Goal: Task Accomplishment & Management: Complete application form

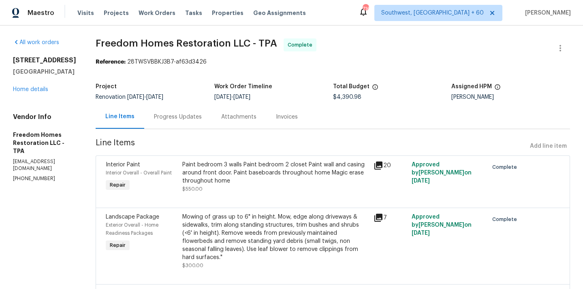
click at [246, 242] on div "Mowing of grass up to 6" in height. Mow, edge along driveways & sidewalks, trim…" at bounding box center [275, 237] width 186 height 49
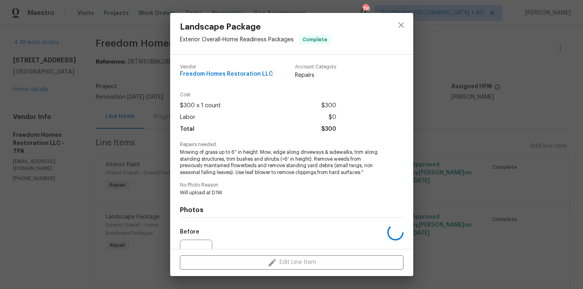
scroll to position [84, 0]
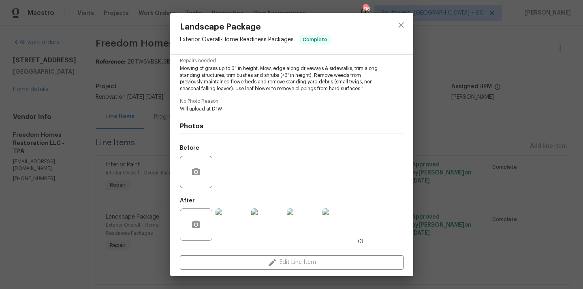
click at [232, 231] on img at bounding box center [231, 225] width 32 height 32
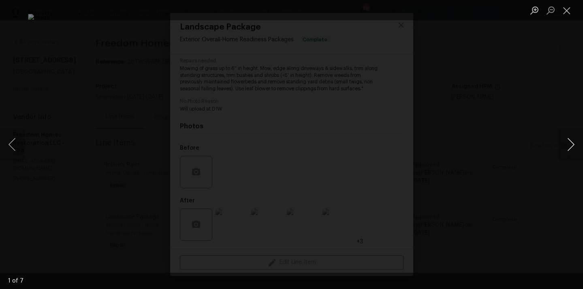
click at [566, 142] on button "Next image" at bounding box center [570, 144] width 24 height 32
click at [571, 148] on button "Next image" at bounding box center [570, 144] width 24 height 32
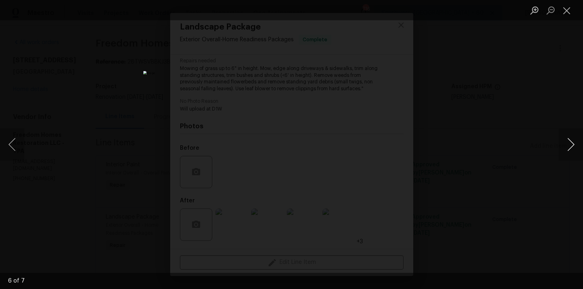
click at [571, 148] on button "Next image" at bounding box center [570, 144] width 24 height 32
click at [567, 149] on button "Next image" at bounding box center [570, 144] width 24 height 32
click at [566, 146] on button "Next image" at bounding box center [570, 144] width 24 height 32
click at [565, 148] on button "Next image" at bounding box center [570, 144] width 24 height 32
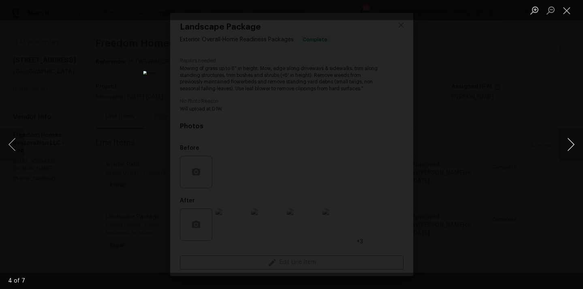
click at [569, 152] on button "Next image" at bounding box center [570, 144] width 24 height 32
click at [571, 147] on button "Next image" at bounding box center [570, 144] width 24 height 32
click at [573, 148] on button "Next image" at bounding box center [570, 144] width 24 height 32
click at [563, 11] on button "Close lightbox" at bounding box center [566, 10] width 16 height 14
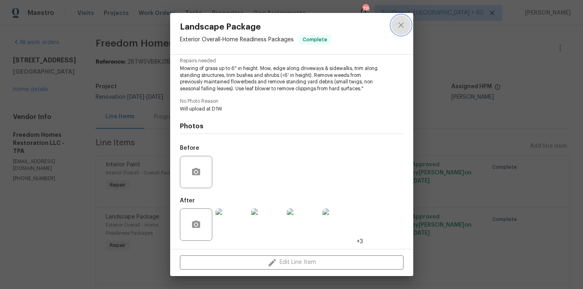
click at [394, 23] on button "close" at bounding box center [400, 24] width 19 height 19
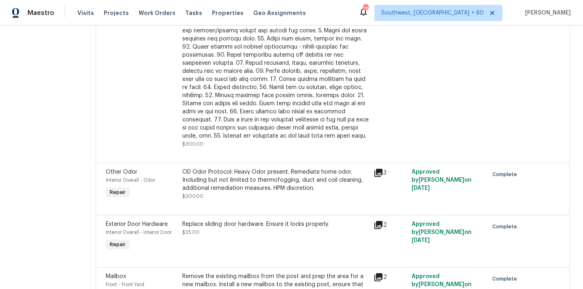
scroll to position [900, 0]
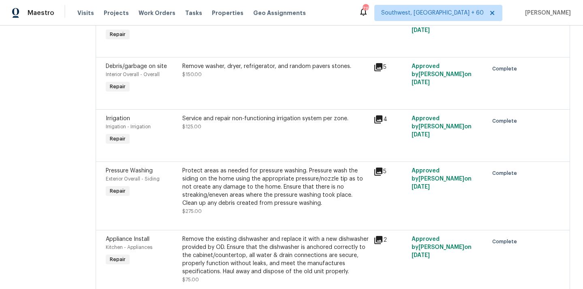
click at [302, 179] on div "Protect areas as needed for pressure washing. Pressure wash the siding on the h…" at bounding box center [275, 187] width 186 height 40
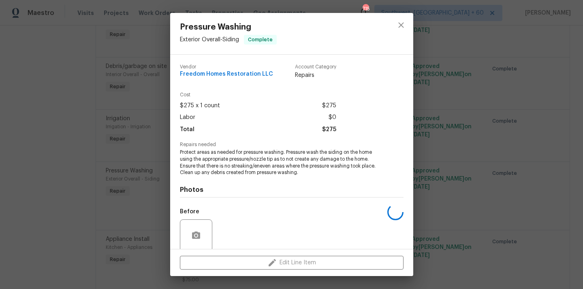
scroll to position [64, 0]
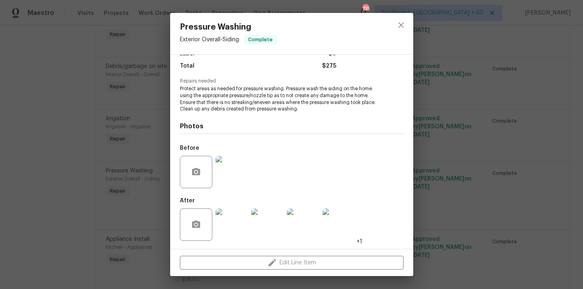
click at [232, 235] on img at bounding box center [231, 225] width 32 height 32
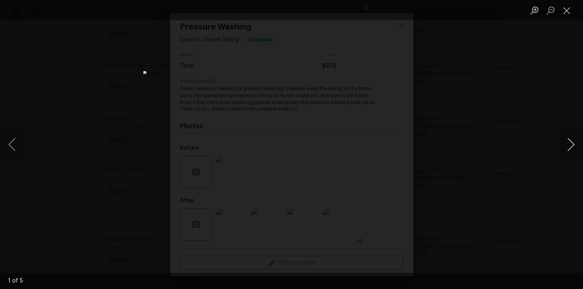
click at [571, 140] on button "Next image" at bounding box center [570, 144] width 24 height 32
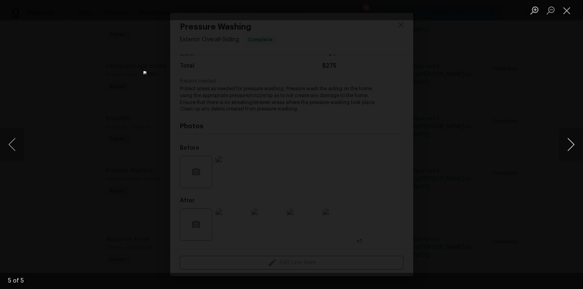
click at [571, 140] on button "Next image" at bounding box center [570, 144] width 24 height 32
click at [569, 143] on button "Next image" at bounding box center [570, 144] width 24 height 32
click at [571, 147] on button "Next image" at bounding box center [570, 144] width 24 height 32
click at [566, 150] on button "Next image" at bounding box center [570, 144] width 24 height 32
click at [570, 149] on button "Next image" at bounding box center [570, 144] width 24 height 32
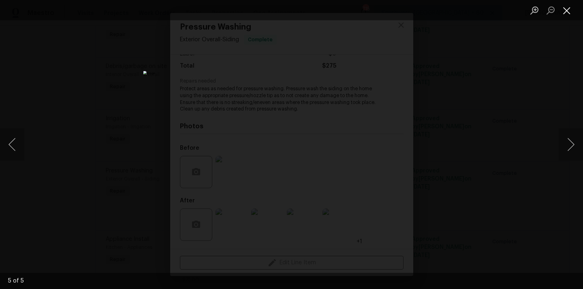
click at [567, 6] on button "Close lightbox" at bounding box center [566, 10] width 16 height 14
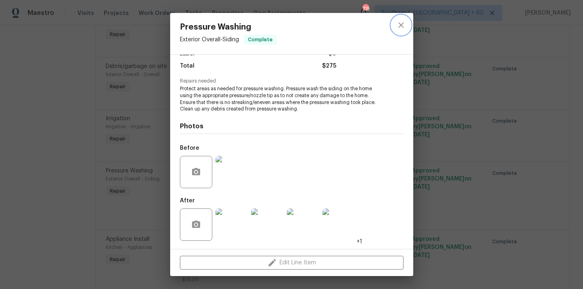
click at [403, 32] on button "close" at bounding box center [400, 24] width 19 height 19
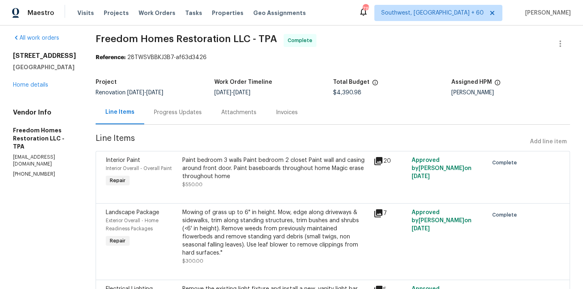
scroll to position [682, 0]
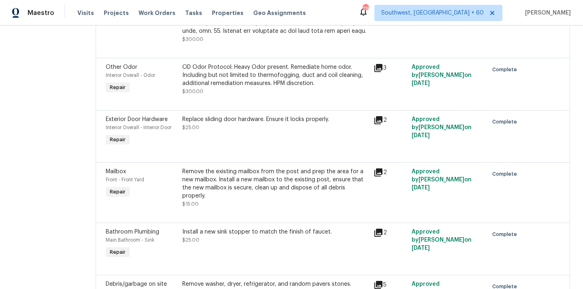
click at [256, 168] on div "Remove the existing mailbox from the post and prep the area for a new mailbox. …" at bounding box center [275, 184] width 186 height 32
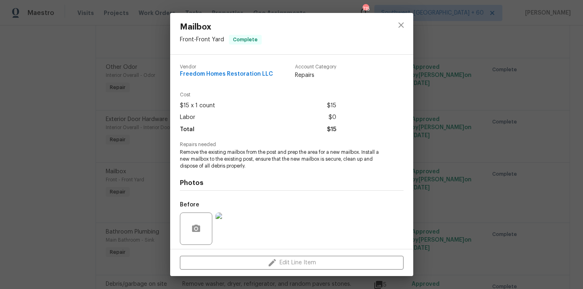
scroll to position [57, 0]
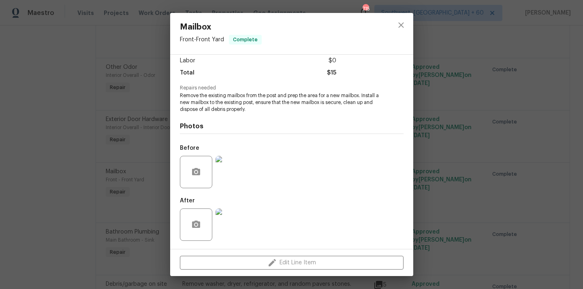
click at [232, 219] on img at bounding box center [231, 225] width 32 height 32
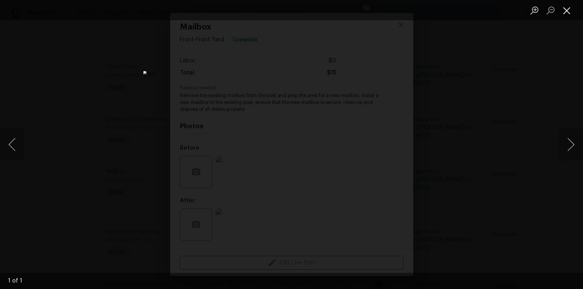
click at [568, 9] on button "Close lightbox" at bounding box center [566, 10] width 16 height 14
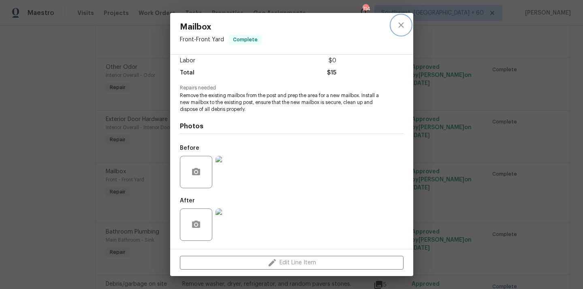
click at [407, 26] on button "close" at bounding box center [400, 24] width 19 height 19
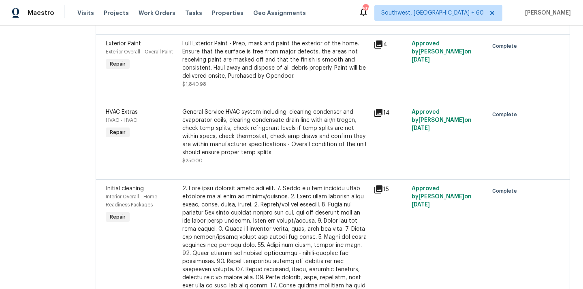
scroll to position [0, 0]
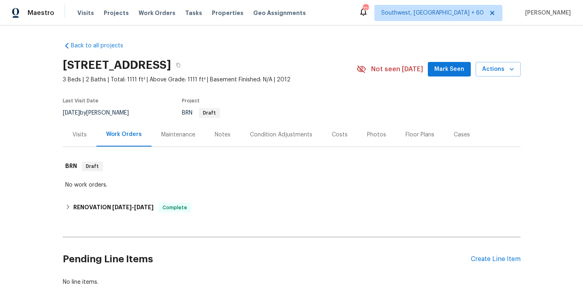
scroll to position [52, 0]
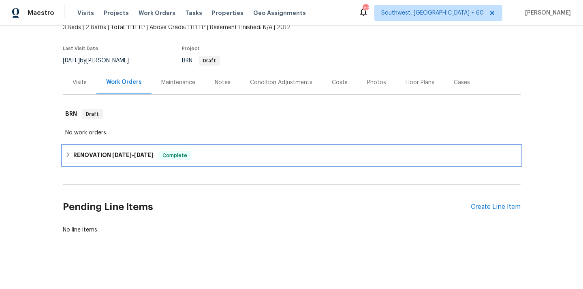
click at [70, 158] on div "RENOVATION [DATE] - [DATE] Complete" at bounding box center [291, 156] width 453 height 10
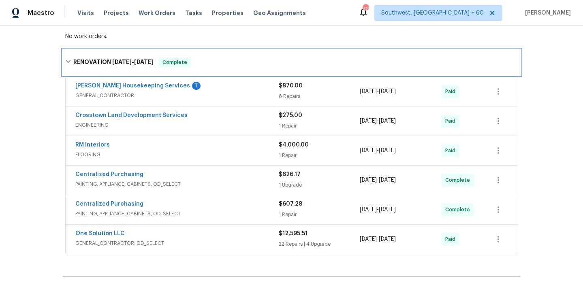
scroll to position [149, 0]
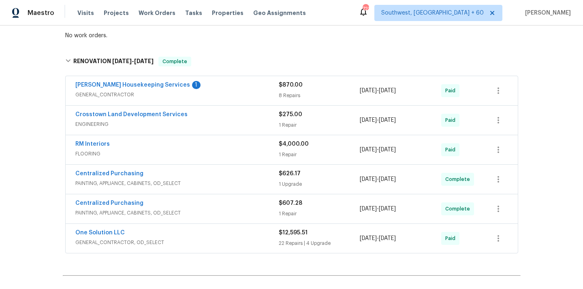
click at [102, 95] on span "GENERAL_CONTRACTOR" at bounding box center [176, 95] width 203 height 8
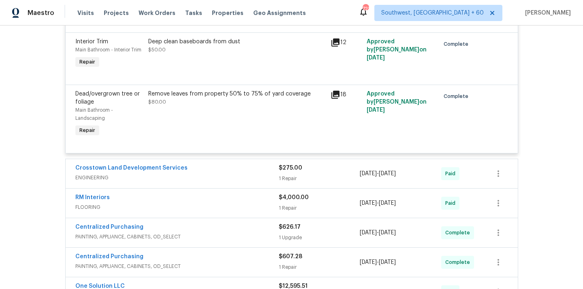
scroll to position [790, 0]
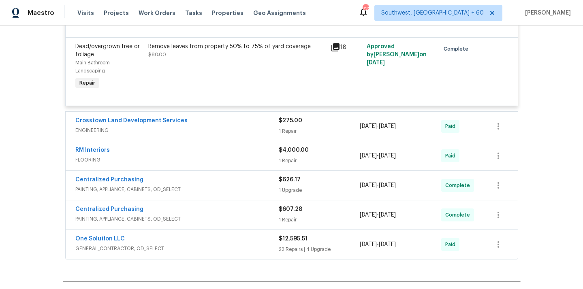
click at [97, 126] on span "ENGINEERING" at bounding box center [176, 130] width 203 height 8
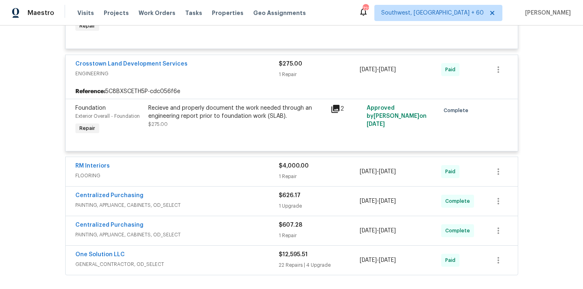
scroll to position [924, 0]
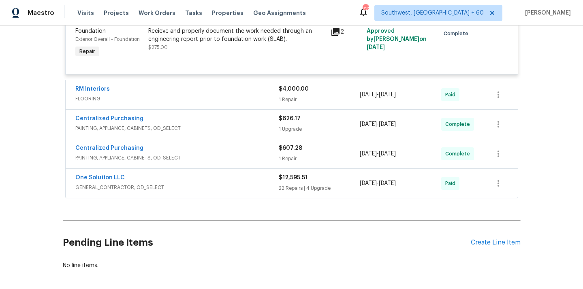
click at [90, 95] on span "FLOORING" at bounding box center [176, 99] width 203 height 8
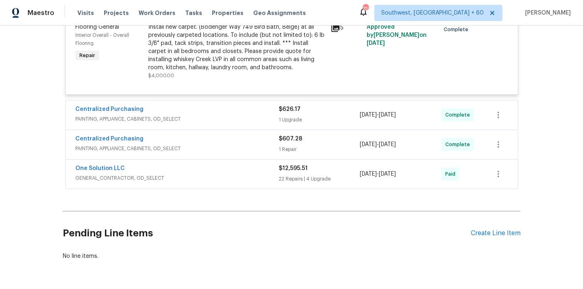
scroll to position [1042, 0]
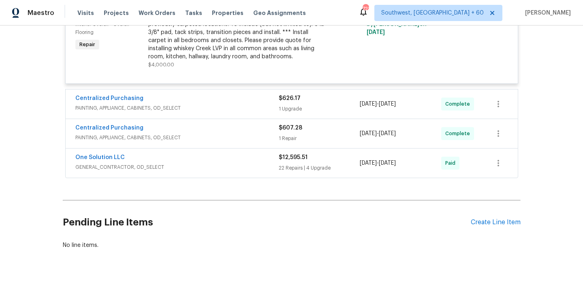
click at [166, 104] on span "PAINTING, APPLIANCE, CABINETS, OD_SELECT" at bounding box center [176, 108] width 203 height 8
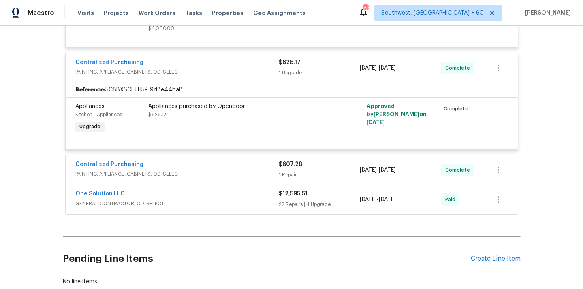
scroll to position [1116, 0]
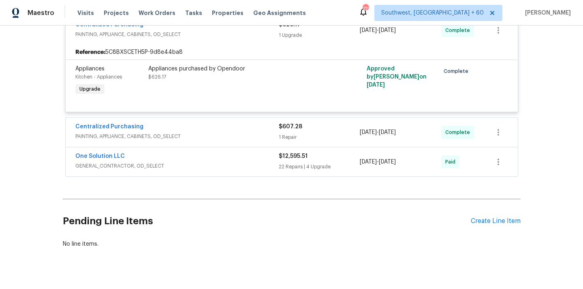
click at [168, 132] on span "PAINTING, APPLIANCE, CABINETS, OD_SELECT" at bounding box center [176, 136] width 203 height 8
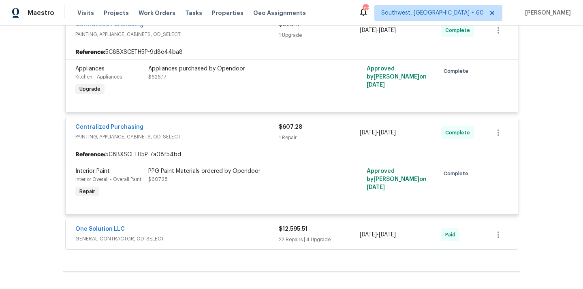
scroll to position [1189, 0]
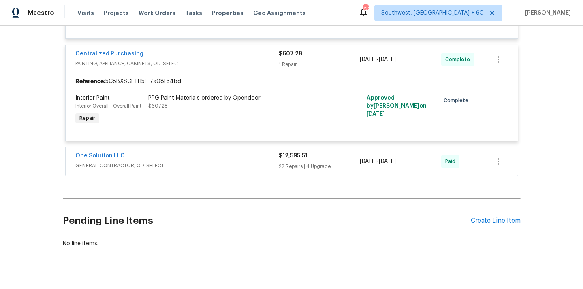
click at [140, 152] on div "One Solution LLC" at bounding box center [176, 157] width 203 height 10
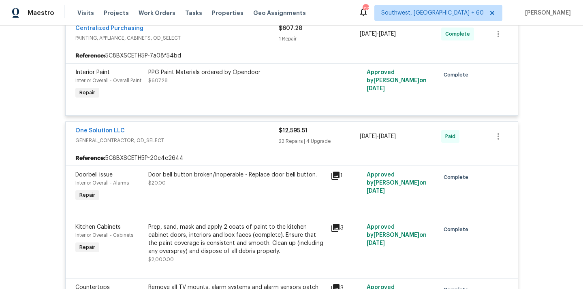
scroll to position [1436, 0]
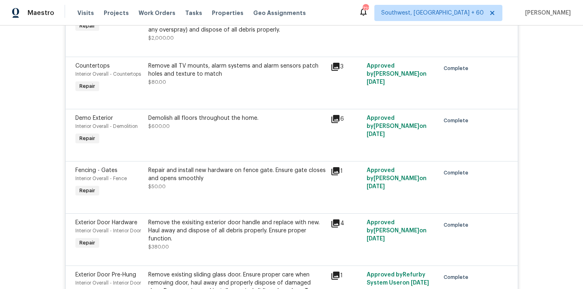
click at [268, 166] on div "Repair and install new hardware on fence gate. Ensure gate closes and opens smo…" at bounding box center [236, 174] width 177 height 16
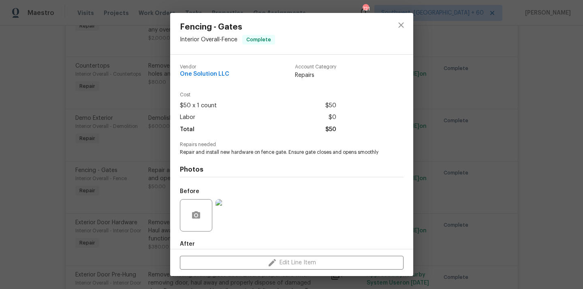
scroll to position [43, 0]
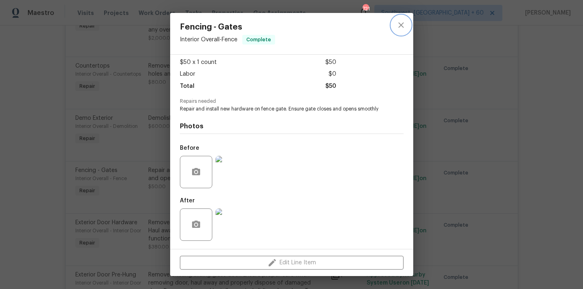
click at [400, 22] on icon "close" at bounding box center [401, 25] width 10 height 10
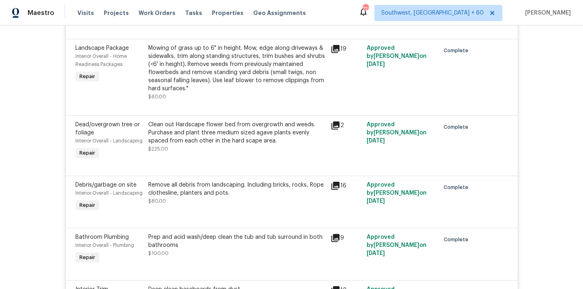
scroll to position [16, 0]
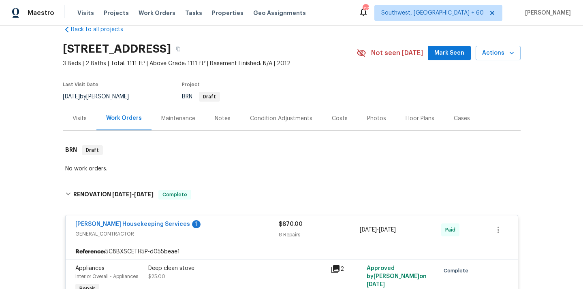
click at [76, 119] on div "Visits" at bounding box center [79, 119] width 14 height 8
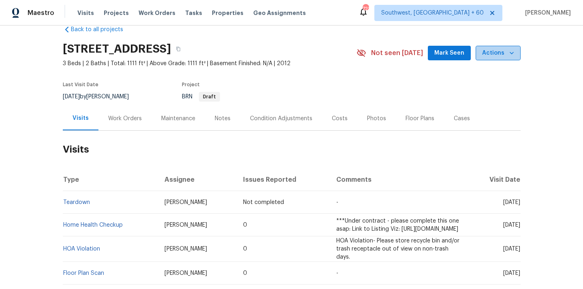
click at [507, 54] on icon "button" at bounding box center [511, 53] width 8 height 8
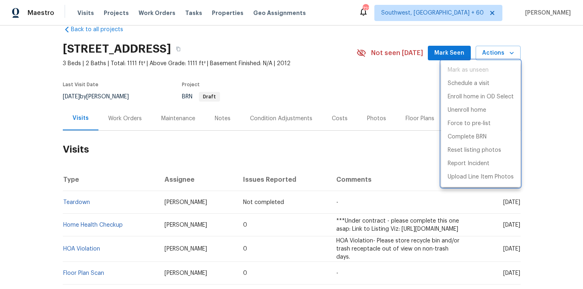
click at [375, 85] on div at bounding box center [291, 144] width 583 height 289
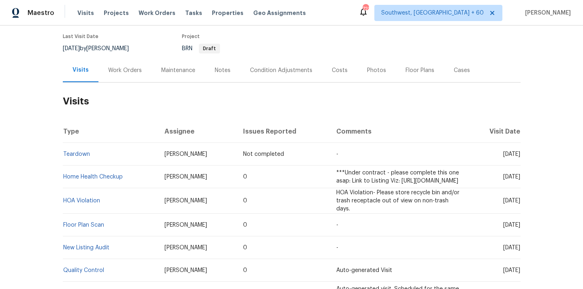
scroll to position [69, 0]
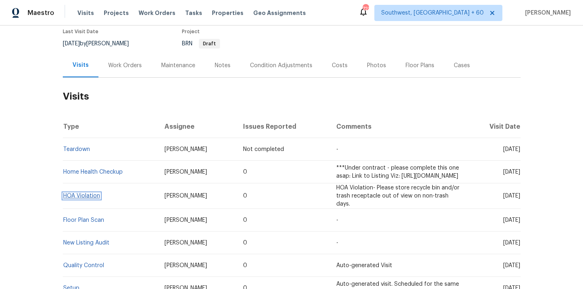
click at [90, 199] on link "HOA Violation" at bounding box center [81, 196] width 37 height 6
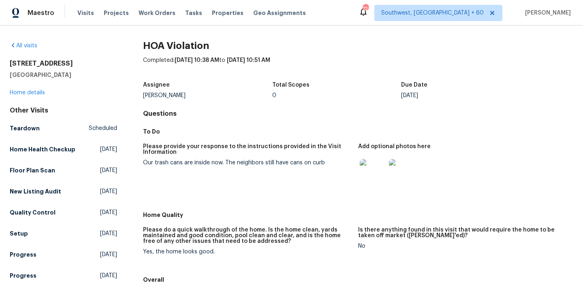
click at [366, 175] on img at bounding box center [373, 172] width 26 height 26
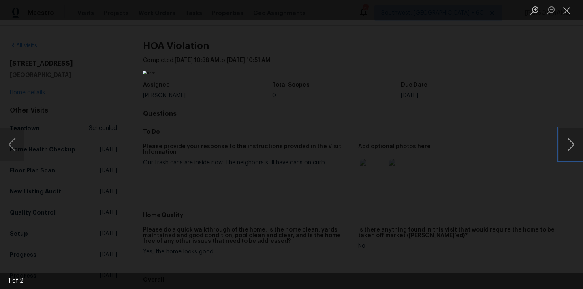
click at [561, 146] on button "Next image" at bounding box center [570, 144] width 24 height 32
click at [567, 7] on button "Close lightbox" at bounding box center [566, 10] width 16 height 14
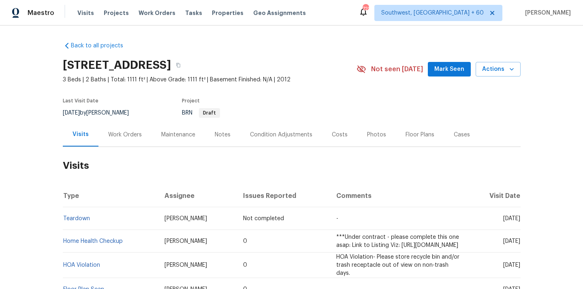
click at [490, 58] on div "[STREET_ADDRESS] 3 Beds | 2 Baths | Total: 1111 ft² | Above Grade: 1111 ft² | B…" at bounding box center [292, 69] width 458 height 29
click at [490, 70] on span "Actions" at bounding box center [498, 69] width 32 height 10
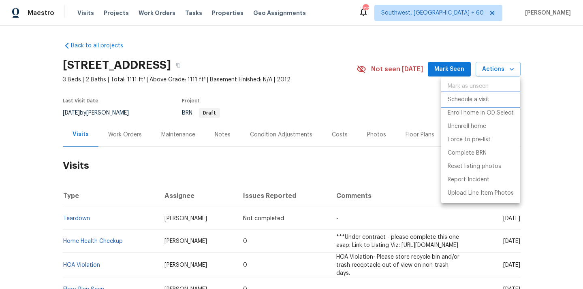
click at [472, 101] on p "Schedule a visit" at bounding box center [468, 100] width 42 height 9
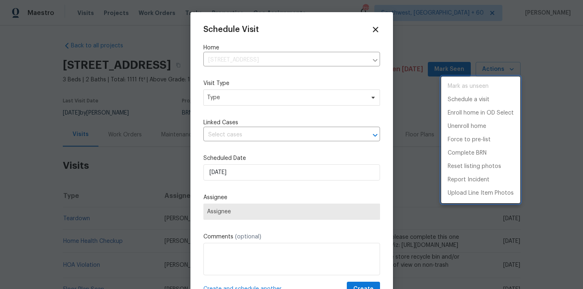
click at [232, 99] on div at bounding box center [291, 144] width 583 height 289
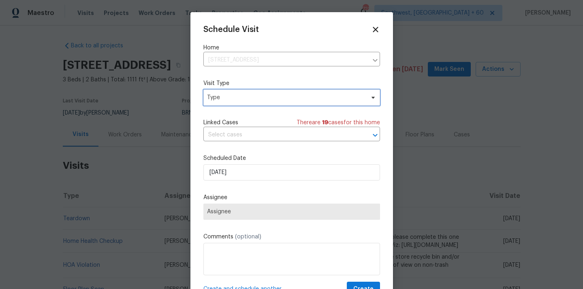
click at [259, 97] on span "Type" at bounding box center [286, 98] width 158 height 8
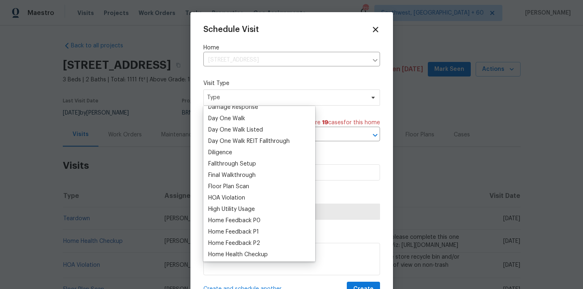
scroll to position [156, 0]
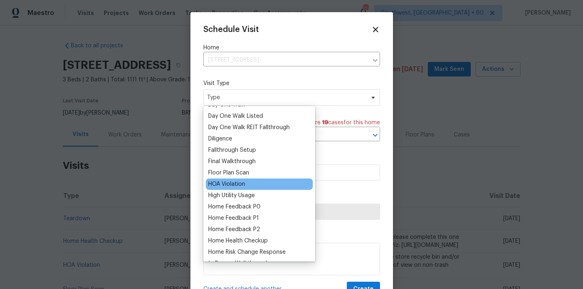
click at [254, 188] on div "HOA Violation" at bounding box center [259, 184] width 107 height 11
click at [240, 182] on div "HOA Violation" at bounding box center [226, 184] width 37 height 8
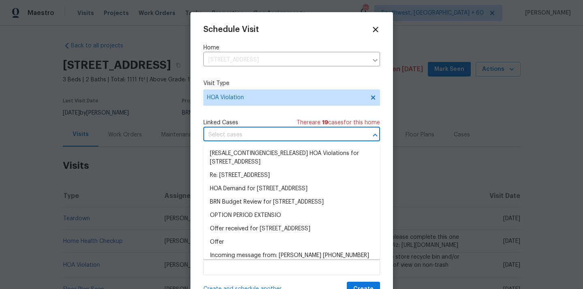
click at [260, 136] on input "text" at bounding box center [280, 135] width 154 height 13
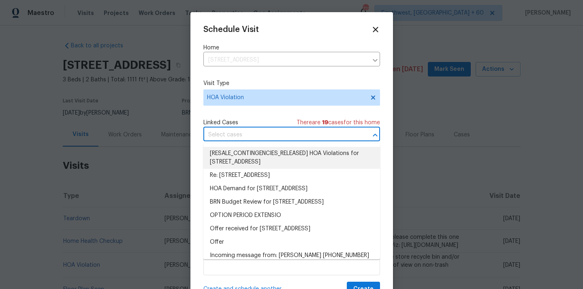
click at [252, 153] on li "[RESALE_CONTINGENCIES_RELEASED] HOA Violations for 11317 Barns Trl, Austin, TX …" at bounding box center [291, 158] width 177 height 22
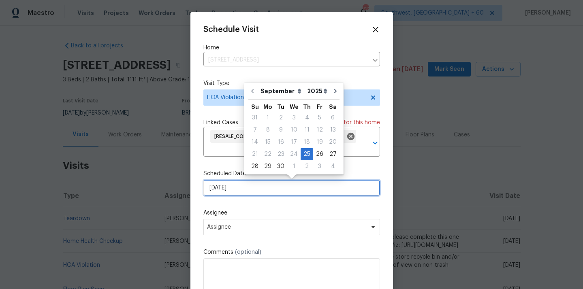
click at [251, 181] on input "25/09/2025" at bounding box center [291, 188] width 177 height 16
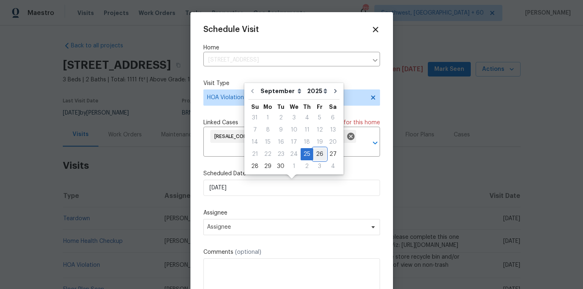
click at [314, 153] on div "26" at bounding box center [319, 154] width 13 height 11
type input "26/09/2025"
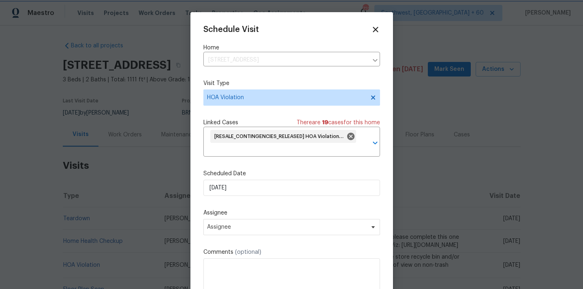
scroll to position [30, 0]
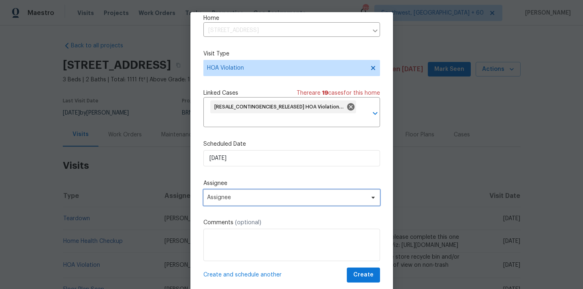
click at [257, 194] on span "Assignee" at bounding box center [291, 198] width 177 height 16
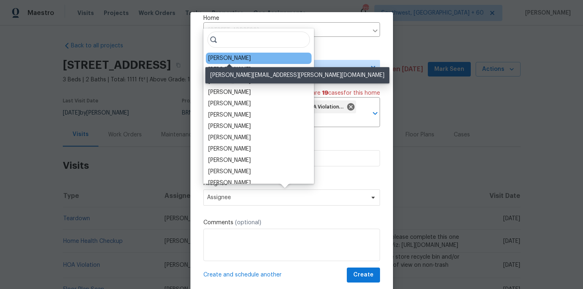
click at [244, 59] on div "[PERSON_NAME]" at bounding box center [229, 58] width 43 height 8
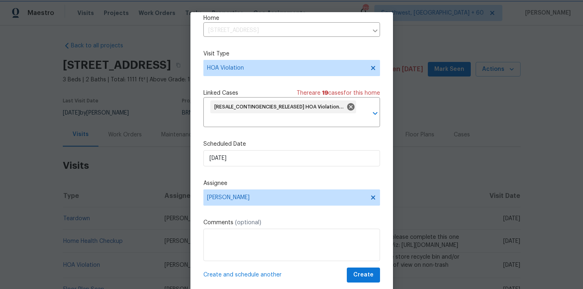
scroll to position [19, 0]
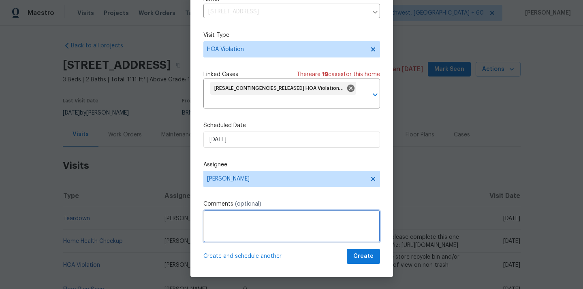
click at [224, 221] on textarea at bounding box center [291, 226] width 177 height 32
click at [331, 219] on textarea "HOA VIOLATION noted on Sep 15 stated tha" at bounding box center [291, 226] width 177 height 32
click at [334, 218] on textarea "HOA VIOLATION noted on Sep 15, stating that" at bounding box center [291, 226] width 177 height 32
paste textarea "Rubbish and Debris Trash/Recycle Can Visible - Please store recycle bin and/or …"
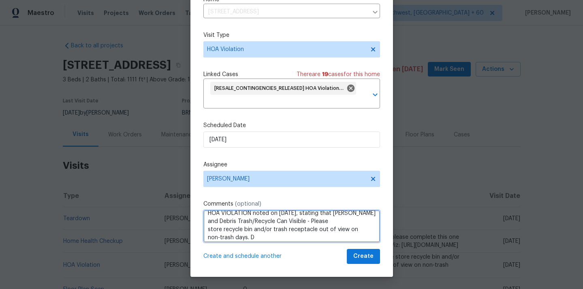
scroll to position [9, 0]
click at [261, 235] on textarea "HOA VIOLATION noted on Sep 15, stating that Rubbish and Debris Trash/Recycle Ca…" at bounding box center [291, 226] width 177 height 32
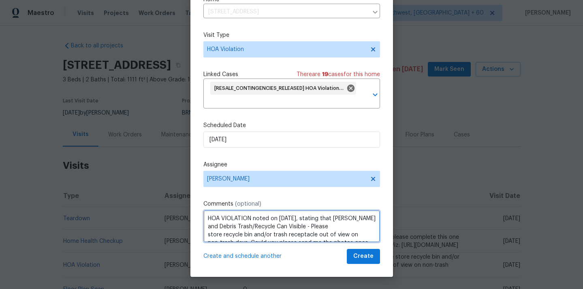
type textarea "HOA VIOLATION noted on Sep 15, stating that Rubbish and Debris Trash/Recycle Ca…"
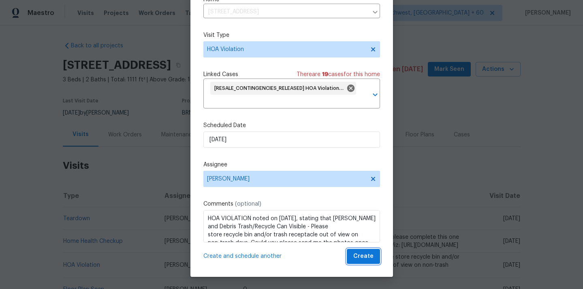
click at [360, 256] on span "Create" at bounding box center [363, 256] width 20 height 10
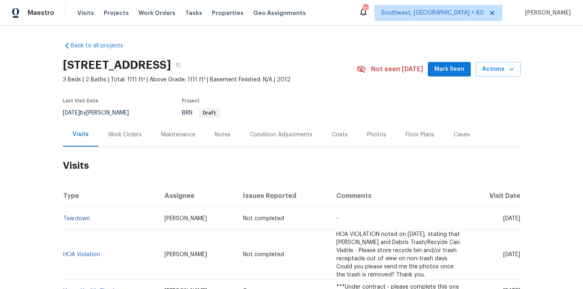
click at [136, 133] on div "Work Orders" at bounding box center [125, 135] width 34 height 8
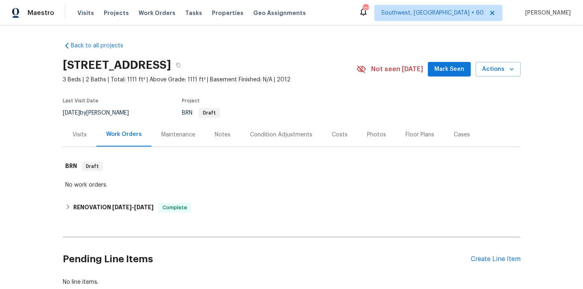
scroll to position [52, 0]
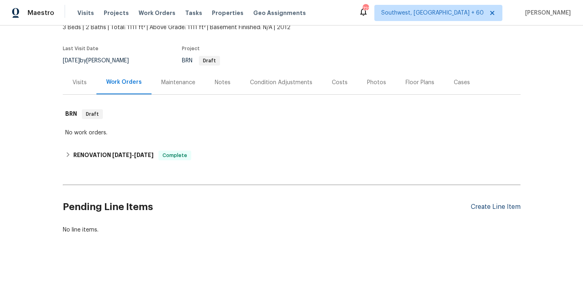
click at [513, 207] on div "Create Line Item" at bounding box center [496, 207] width 50 height 8
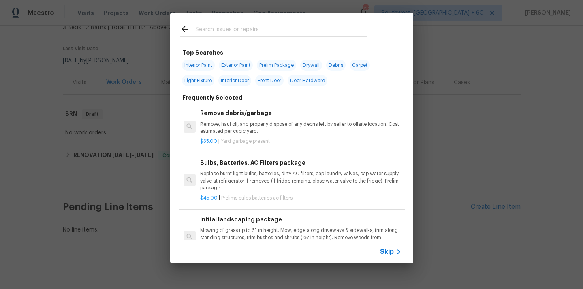
click at [388, 253] on span "Skip" at bounding box center [387, 252] width 14 height 8
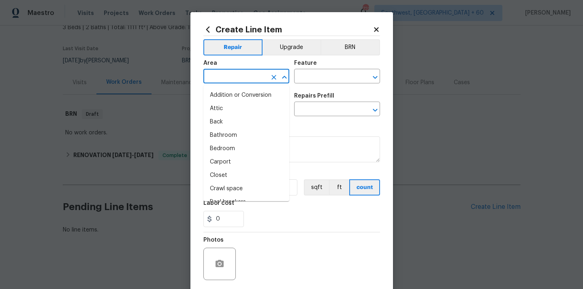
click at [234, 74] on input "text" at bounding box center [234, 77] width 63 height 13
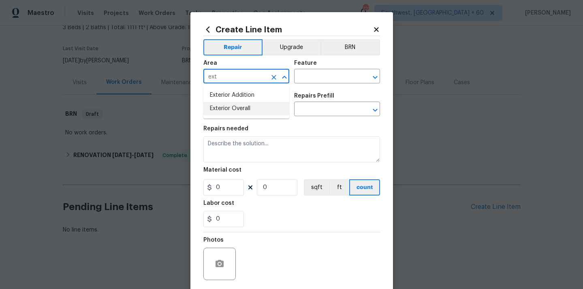
click at [250, 111] on li "Exterior Overall" at bounding box center [246, 108] width 86 height 13
type input "Exterior Overall"
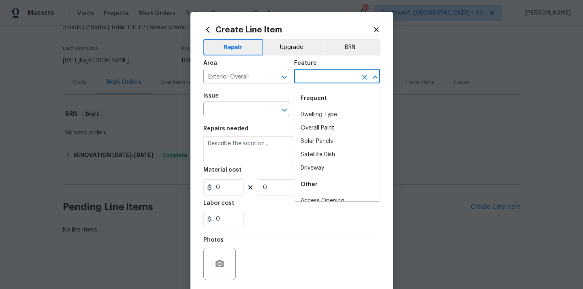
click at [332, 77] on input "text" at bounding box center [325, 77] width 63 height 13
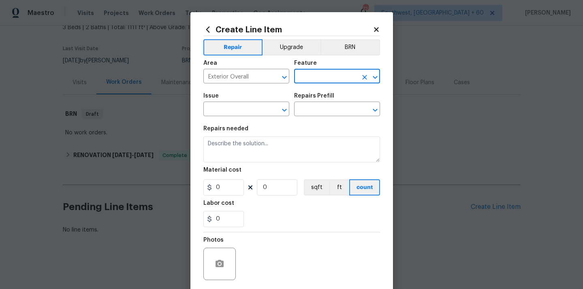
click at [332, 79] on input "text" at bounding box center [325, 77] width 63 height 13
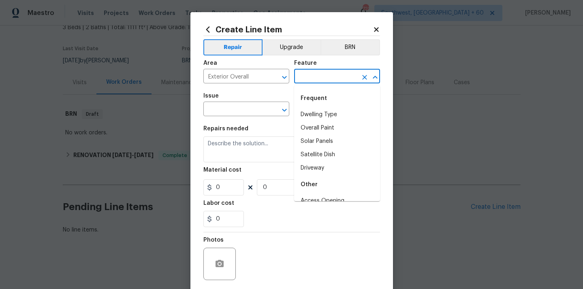
click at [332, 79] on input "text" at bounding box center [325, 77] width 63 height 13
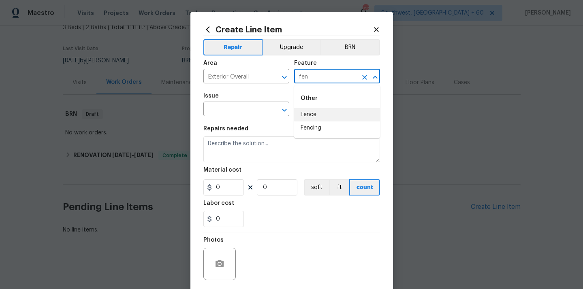
click at [327, 115] on li "Fence" at bounding box center [337, 114] width 86 height 13
type input "Fence"
click at [233, 107] on input "text" at bounding box center [234, 110] width 63 height 13
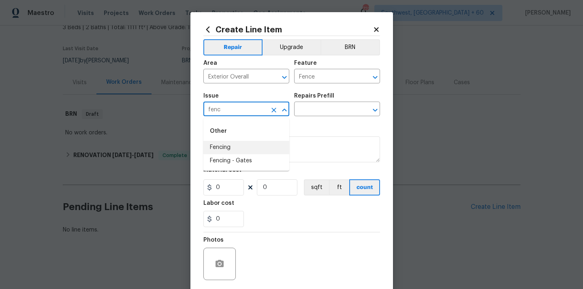
click at [226, 151] on li "Fencing" at bounding box center [246, 147] width 86 height 13
type input "Fencing"
click at [317, 108] on input "text" at bounding box center [325, 110] width 63 height 13
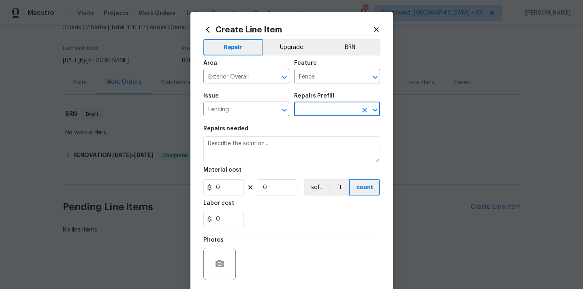
click at [303, 115] on input "text" at bounding box center [325, 110] width 63 height 13
type input "k"
click at [312, 108] on input "text" at bounding box center [325, 110] width 63 height 13
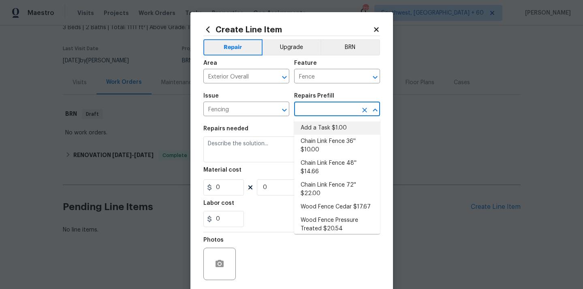
click at [312, 108] on input "text" at bounding box center [325, 110] width 63 height 13
click at [317, 124] on li "Add a Task $1.00" at bounding box center [337, 127] width 86 height 13
type input "Add a Task $1.00"
type textarea "HPM to detail"
type input "1"
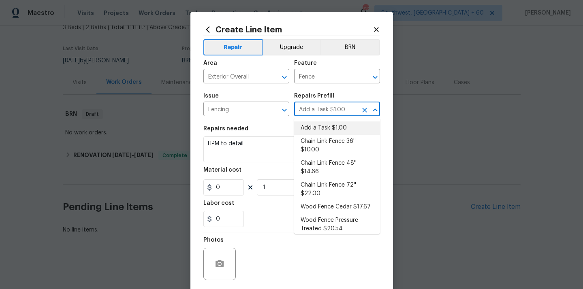
type input "1"
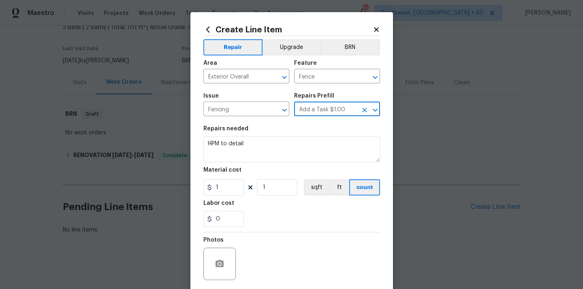
click at [326, 113] on input "Add a Task $1.00" at bounding box center [325, 110] width 63 height 13
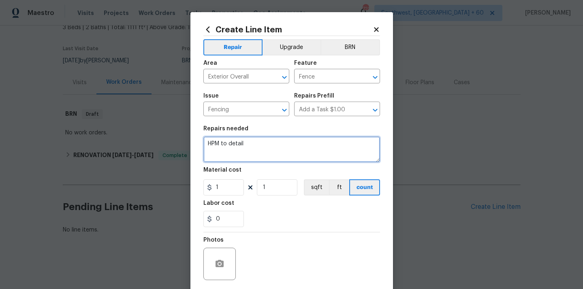
click at [268, 147] on textarea "HPM to detail" at bounding box center [291, 149] width 177 height 26
drag, startPoint x: 268, startPoint y: 147, endPoint x: 185, endPoint y: 141, distance: 82.9
click at [185, 141] on div "Create Line Item Repair Upgrade BRN Area Exterior Overall ​ Feature Fence ​ Iss…" at bounding box center [291, 144] width 583 height 289
click at [265, 147] on textarea "Hoa violation on" at bounding box center [291, 149] width 177 height 26
paste textarea "Fencing Broken slat(s) - Please fix the broken slat(s) on your fence."
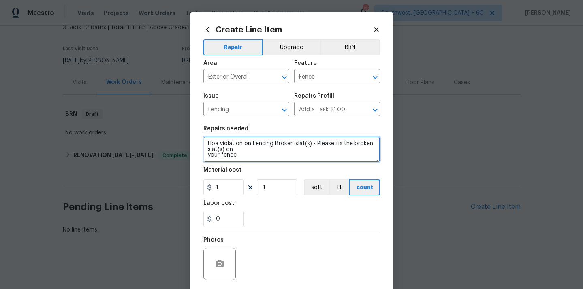
click at [207, 157] on textarea "Hoa violation on Fencing Broken slat(s) - Please fix the broken slat(s) on your…" at bounding box center [291, 149] width 177 height 26
click at [273, 153] on textarea "Hoa violation on Fencing Broken slat(s) - Please fix the broken slat(s) on your…" at bounding box center [291, 149] width 177 height 26
click at [244, 151] on textarea "Hoa violation on Fencing Broken slat(s) - Please fix the broken slat(s) on your…" at bounding box center [291, 149] width 177 height 26
click at [268, 154] on textarea "Hoa violation on Fencing Broken slat(s) - Please fix the broken slat(s) on the …" at bounding box center [291, 149] width 177 height 26
drag, startPoint x: 332, startPoint y: 149, endPoint x: 343, endPoint y: 149, distance: 10.9
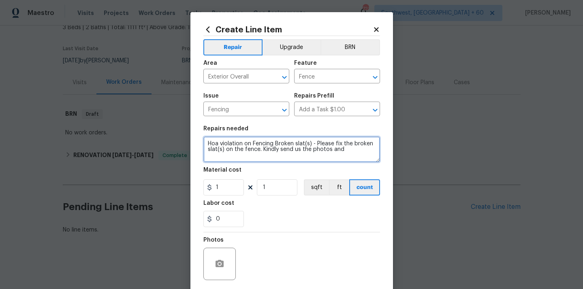
click at [343, 149] on textarea "Hoa violation on Fencing Broken slat(s) - Please fix the broken slat(s) on the …" at bounding box center [291, 149] width 177 height 26
drag, startPoint x: 344, startPoint y: 149, endPoint x: 330, endPoint y: 149, distance: 14.2
click at [330, 149] on textarea "Hoa violation on Fencing Broken slat(s) - Please fix the broken slat(s) on the …" at bounding box center [291, 149] width 177 height 26
click at [335, 150] on textarea "Hoa violation on Fencing Broken slat(s) - Please fix the broken slat(s) on the …" at bounding box center [291, 149] width 177 height 26
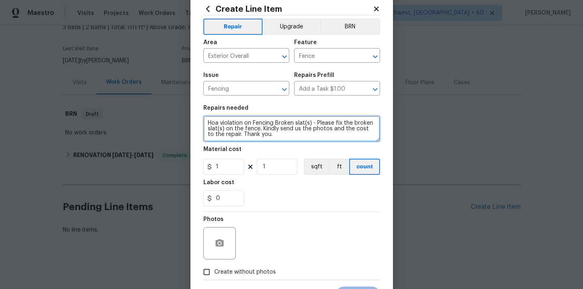
scroll to position [26, 0]
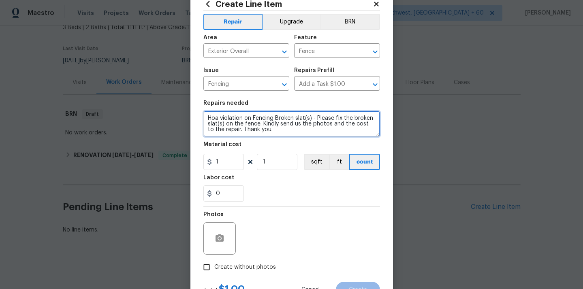
type textarea "Hoa violation on Fencing Broken slat(s) - Please fix the broken slat(s) on the …"
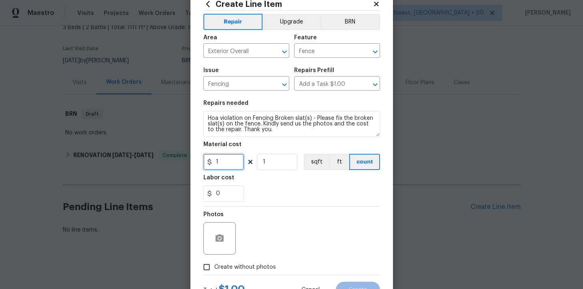
click at [227, 160] on input "1" at bounding box center [223, 162] width 40 height 16
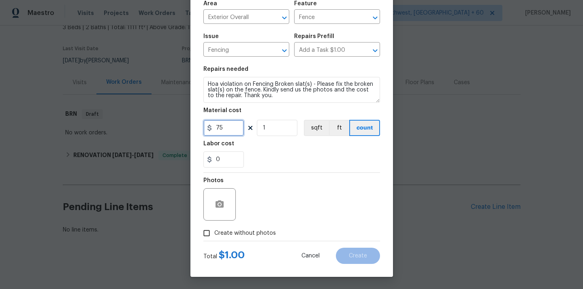
type input "75"
click at [207, 230] on input "Create without photos" at bounding box center [206, 233] width 15 height 15
checkbox input "true"
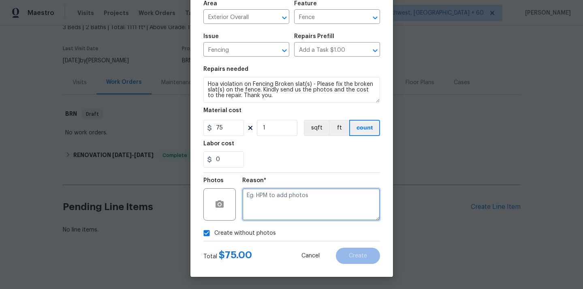
click at [275, 212] on textarea at bounding box center [311, 204] width 138 height 32
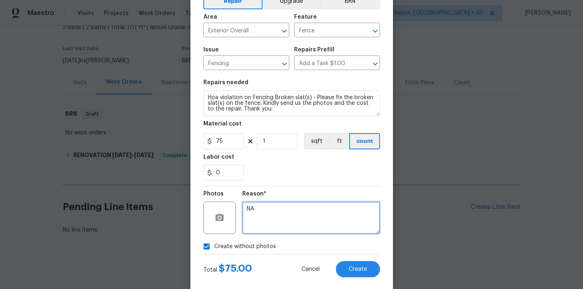
scroll to position [52, 0]
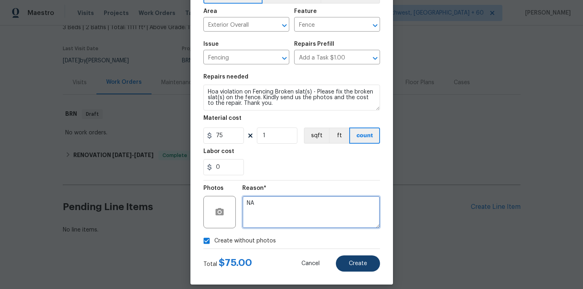
type textarea "NA"
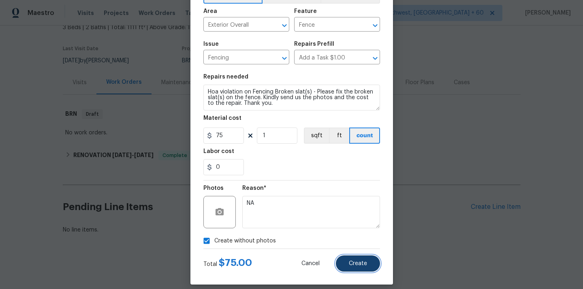
click at [358, 265] on span "Create" at bounding box center [358, 264] width 18 height 6
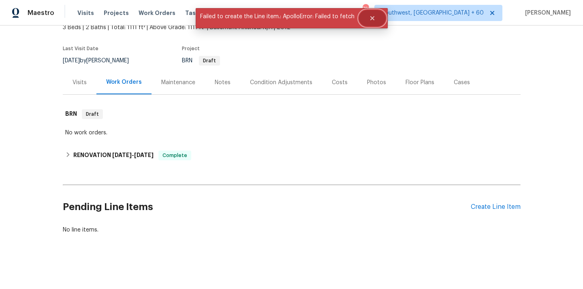
click at [373, 17] on icon "Close" at bounding box center [372, 18] width 6 height 6
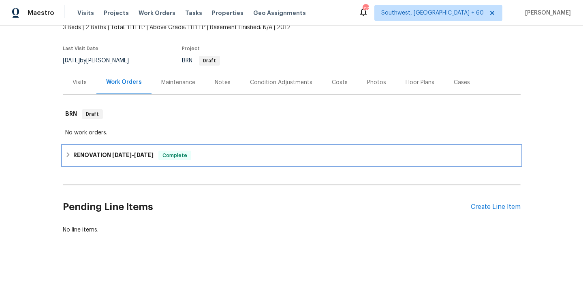
click at [68, 152] on icon at bounding box center [68, 155] width 6 height 6
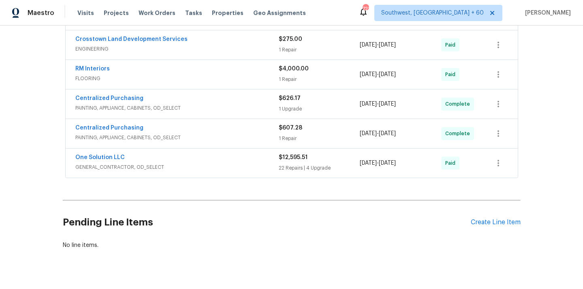
scroll to position [240, 0]
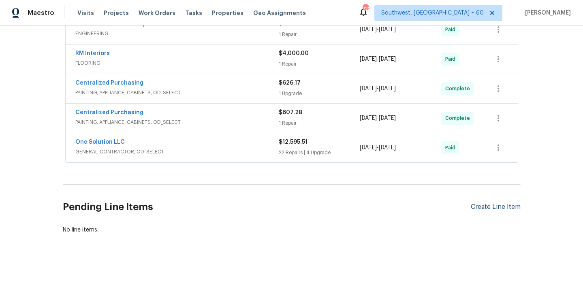
click at [496, 206] on div "Create Line Item" at bounding box center [496, 207] width 50 height 8
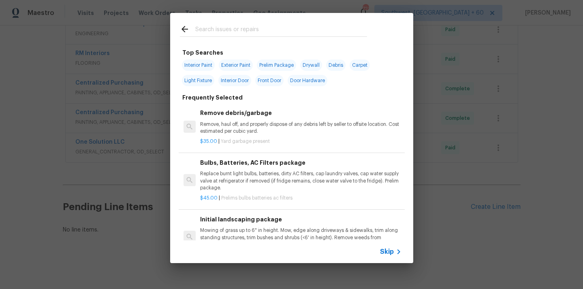
click at [390, 254] on span "Skip" at bounding box center [387, 252] width 14 height 8
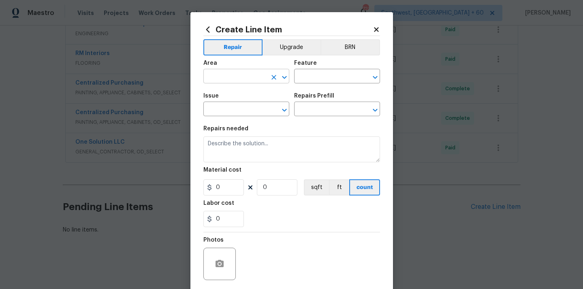
click at [223, 78] on input "text" at bounding box center [234, 77] width 63 height 13
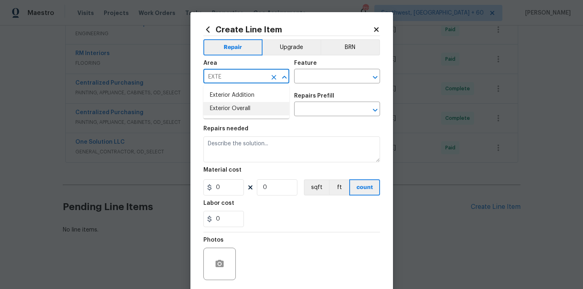
click at [237, 109] on li "Exterior Overall" at bounding box center [246, 108] width 86 height 13
type input "Exterior Overall"
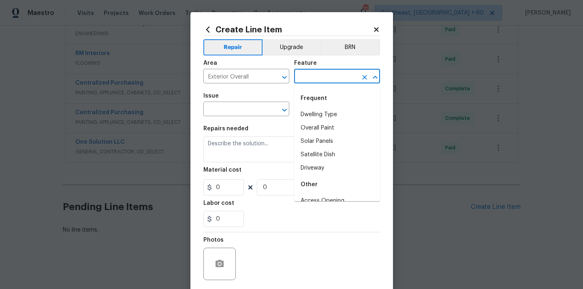
click at [337, 77] on input "text" at bounding box center [325, 77] width 63 height 13
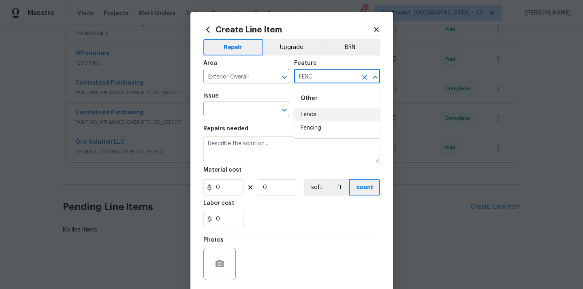
click at [335, 113] on li "Fence" at bounding box center [337, 114] width 86 height 13
type input "Fence"
click at [243, 110] on input "text" at bounding box center [234, 110] width 63 height 13
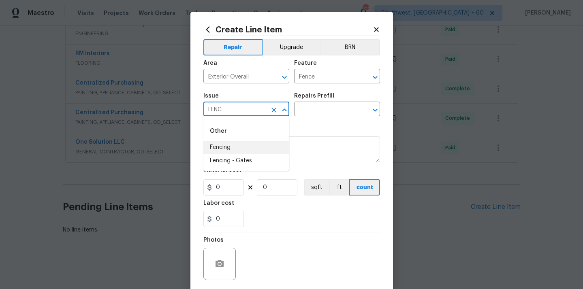
click at [238, 146] on li "Fencing" at bounding box center [246, 147] width 86 height 13
type input "Fencing"
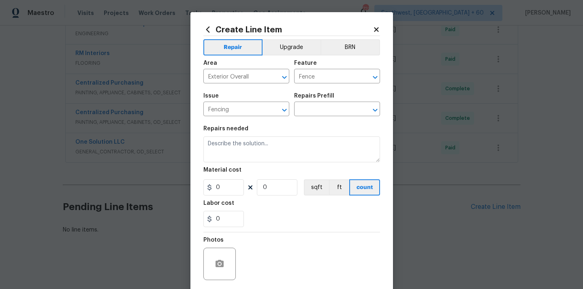
click at [337, 102] on div "Repairs Prefill" at bounding box center [337, 98] width 86 height 11
click at [330, 109] on input "text" at bounding box center [325, 110] width 63 height 13
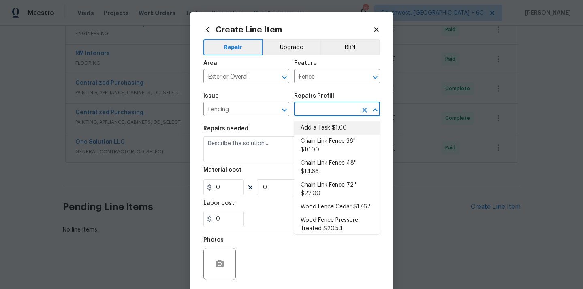
click at [326, 126] on li "Add a Task $1.00" at bounding box center [337, 127] width 86 height 13
type input "Add a Task $1.00"
type textarea "HPM to detail"
type input "1"
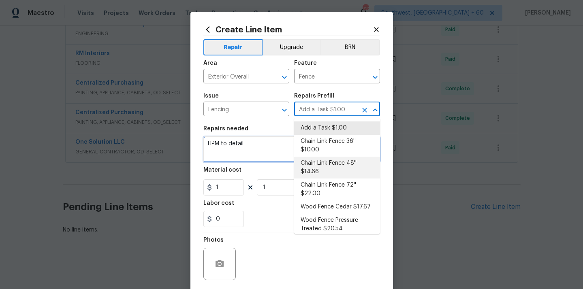
click at [253, 154] on textarea "HPM to detail" at bounding box center [291, 149] width 177 height 26
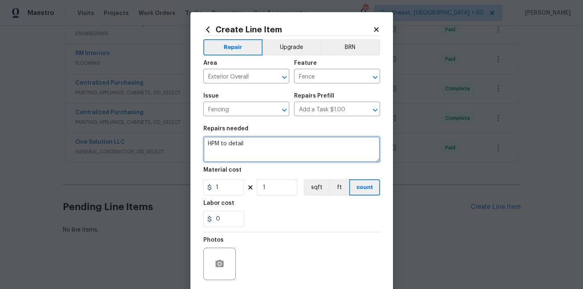
drag, startPoint x: 212, startPoint y: 143, endPoint x: 266, endPoint y: 153, distance: 54.9
click at [266, 154] on textarea "HPM to detail" at bounding box center [291, 149] width 177 height 26
paste textarea "Fencing Broken slat(s) - Please fix the broken slat(s) on your fence."
click at [219, 156] on textarea "HOA VIOLATION on Fencing Broken slat(s) - Please fix the broken slat(s) on your…" at bounding box center [291, 149] width 177 height 26
click at [262, 149] on textarea "HOA VIOLATION on Fencing Broken slat(s) - Please fix the broken slat(s) on fenc…" at bounding box center [291, 149] width 177 height 26
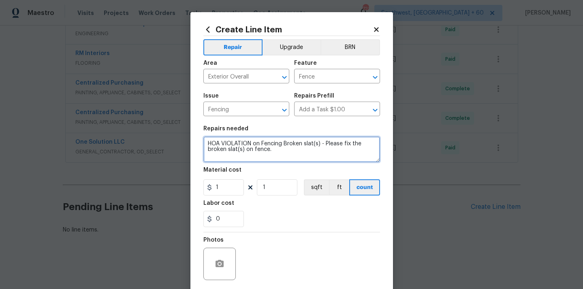
click at [253, 148] on textarea "HOA VIOLATION on Fencing Broken slat(s) - Please fix the broken slat(s) on fenc…" at bounding box center [291, 149] width 177 height 26
click at [260, 148] on textarea "HOA VIOLATION on Fencing Broken slat(s) - Please fix the broken slat(s) on fenc…" at bounding box center [291, 149] width 177 height 26
click at [275, 151] on textarea "HOA VIOLATION on Fencing Broken slat(s) - Please fix the broken slat(s) on fenc…" at bounding box center [291, 149] width 177 height 26
click at [287, 153] on textarea "HOA VIOLATION on Fencing Broken slat(s) - Please fix the broken slat(s) on fenc…" at bounding box center [291, 149] width 177 height 26
click at [351, 151] on textarea "HOA VIOLATION on Fencing Broken slat(s) - Please fix the broken slat(s) on fenc…" at bounding box center [291, 149] width 177 height 26
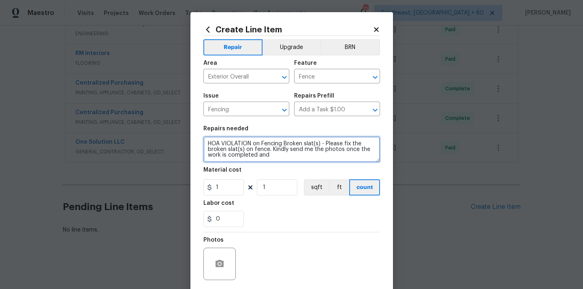
click at [272, 156] on textarea "HOA VIOLATION on Fencing Broken slat(s) - Please fix the broken slat(s) on fenc…" at bounding box center [291, 149] width 177 height 26
click at [343, 150] on textarea "HOA VIOLATION on Fencing Broken slat(s) - Please fix the broken slat(s) on fenc…" at bounding box center [291, 149] width 177 height 26
click at [270, 156] on textarea "HOA VIOLATION on Fencing Broken slat(s) - Please fix the broken slat(s) on fenc…" at bounding box center [291, 149] width 177 height 26
type textarea "HOA VIOLATION on Fencing Broken slat(s) - Please fix the broken slat(s) on fenc…"
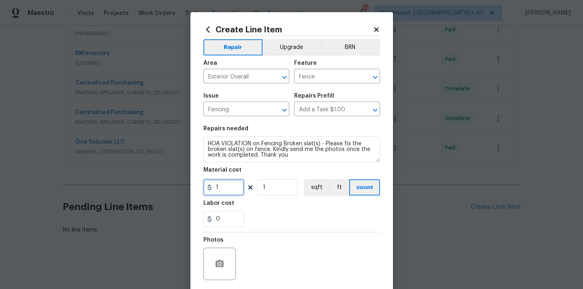
click at [221, 185] on input "1" at bounding box center [223, 187] width 40 height 16
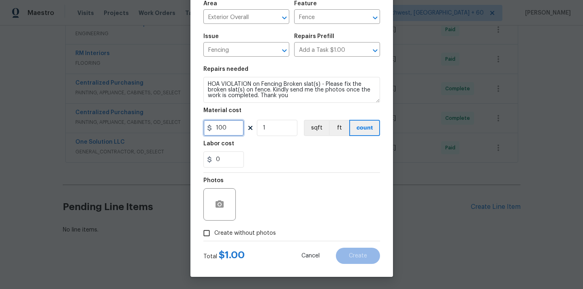
type input "100"
click at [208, 234] on input "Create without photos" at bounding box center [206, 233] width 15 height 15
checkbox input "true"
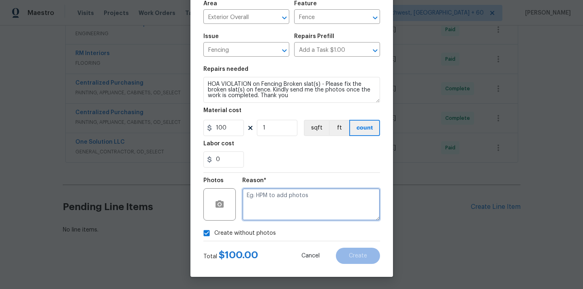
click at [282, 204] on textarea at bounding box center [311, 204] width 138 height 32
type textarea "NA"
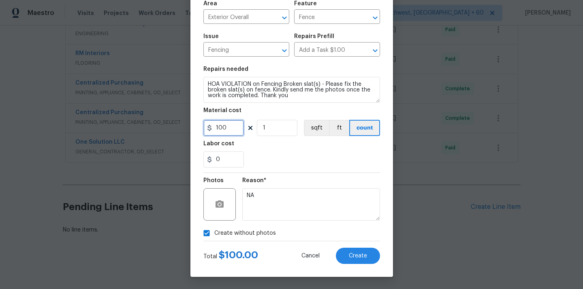
drag, startPoint x: 227, startPoint y: 131, endPoint x: 209, endPoint y: 127, distance: 18.4
click at [210, 127] on div "100" at bounding box center [223, 128] width 40 height 16
type input "95"
click at [349, 255] on span "Create" at bounding box center [358, 256] width 18 height 6
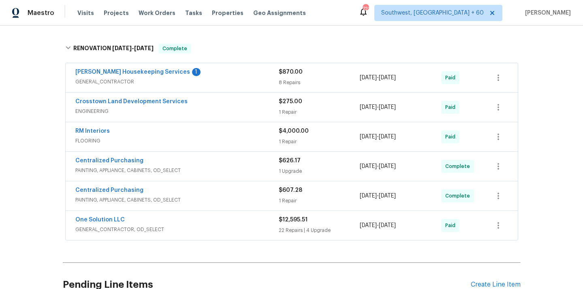
scroll to position [162, 0]
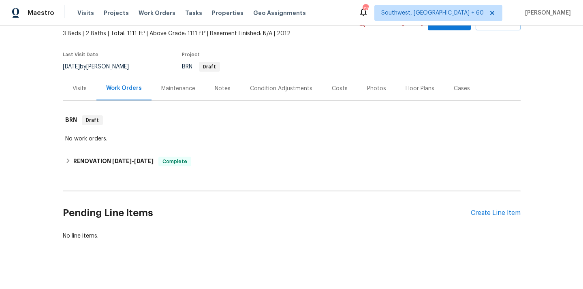
scroll to position [52, 0]
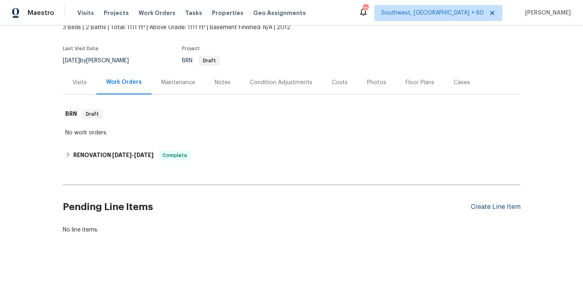
click at [481, 209] on div "Create Line Item" at bounding box center [496, 207] width 50 height 8
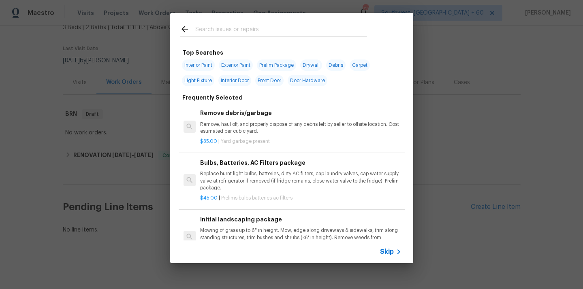
click at [397, 248] on icon at bounding box center [399, 252] width 10 height 10
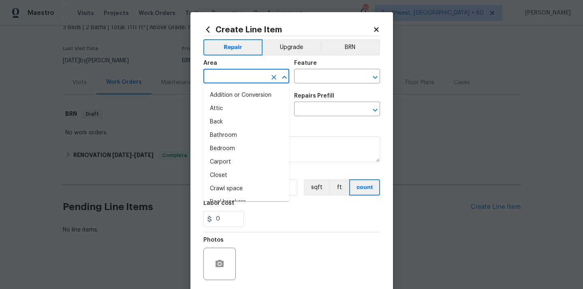
click at [257, 80] on input "text" at bounding box center [234, 77] width 63 height 13
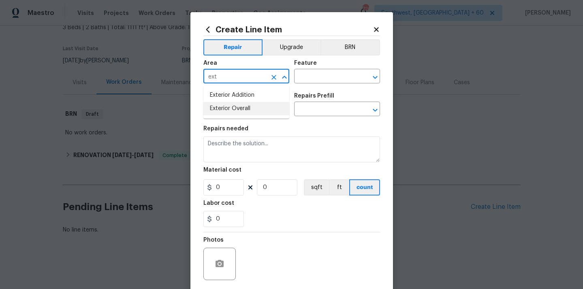
click at [264, 106] on li "Exterior Overall" at bounding box center [246, 108] width 86 height 13
type input "Exterior Overall"
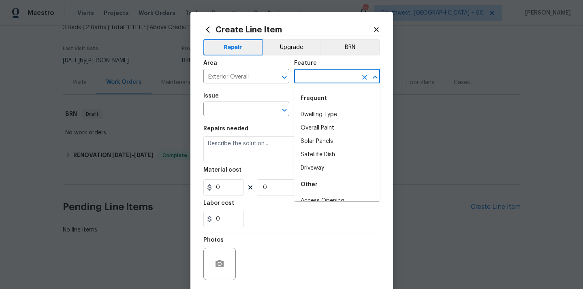
click at [329, 80] on input "text" at bounding box center [325, 77] width 63 height 13
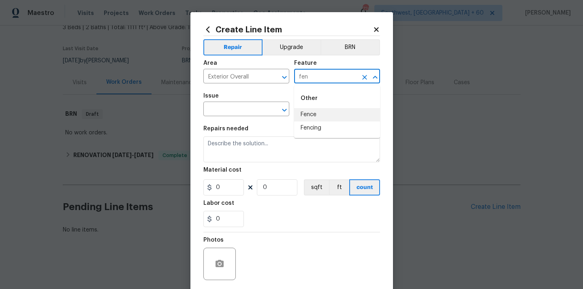
click at [324, 115] on li "Fence" at bounding box center [337, 114] width 86 height 13
type input "Fence"
click at [248, 103] on div "Issue" at bounding box center [246, 98] width 86 height 11
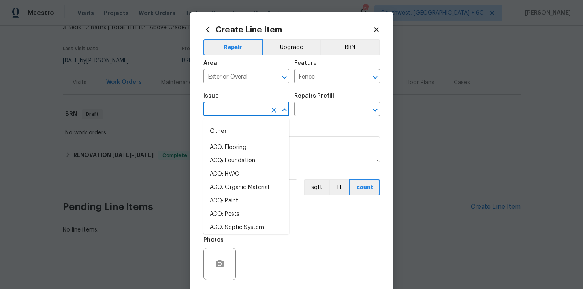
click at [236, 110] on input "text" at bounding box center [234, 110] width 63 height 13
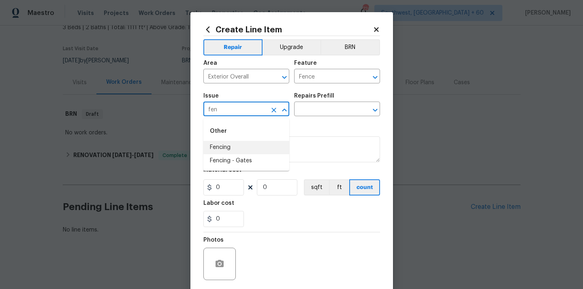
click at [232, 145] on li "Fencing" at bounding box center [246, 147] width 86 height 13
type input "Fencing"
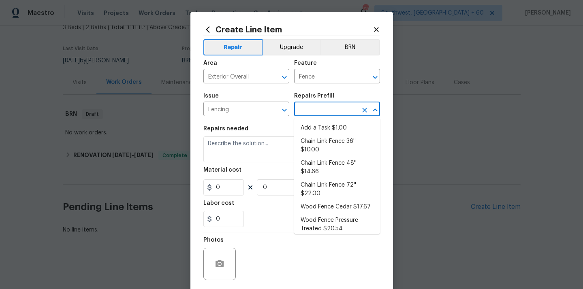
click at [323, 109] on input "text" at bounding box center [325, 110] width 63 height 13
click at [320, 134] on li "Add a Task $1.00" at bounding box center [337, 127] width 86 height 13
type input "Add a Task $1.00"
type textarea "HPM to detail"
type input "1"
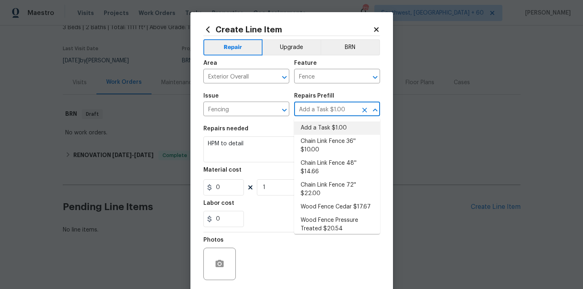
type input "1"
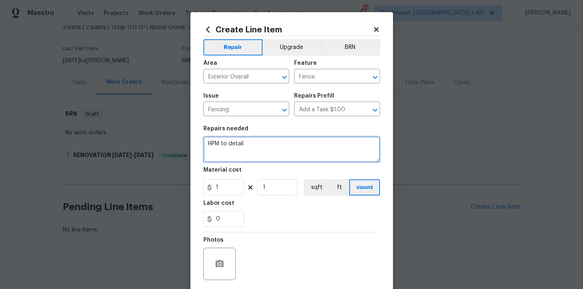
drag, startPoint x: 210, startPoint y: 144, endPoint x: 305, endPoint y: 151, distance: 95.0
click at [305, 151] on textarea "HPM to detail" at bounding box center [291, 149] width 177 height 26
click at [285, 145] on textarea "HOA VIOLATION on" at bounding box center [291, 149] width 177 height 26
paste textarea "Fencing Broken slat(s) - Please fix the broken slat(s) on your fence."
click at [217, 155] on textarea "HOA VIOLATION on Fencing Broken slat(s) - Please fix the broken slat(s) on your…" at bounding box center [291, 149] width 177 height 26
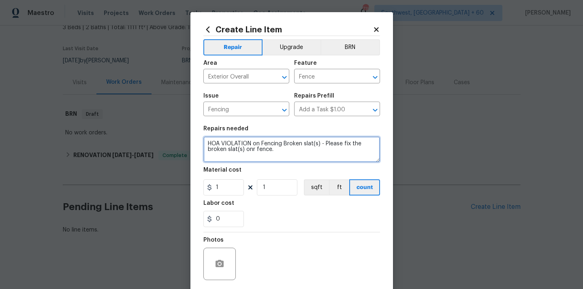
click at [251, 151] on textarea "HOA VIOLATION on Fencing Broken slat(s) - Please fix the broken slat(s) onr fen…" at bounding box center [291, 149] width 177 height 26
click at [254, 151] on textarea "HOA VIOLATION on Fencing Broken slat(s) - Please fix the broken slat(s) on r fe…" at bounding box center [291, 149] width 177 height 26
click at [284, 149] on textarea "HOA VIOLATION on Fencing Broken slat(s) - Please fix the broken slat(s) on fenc…" at bounding box center [291, 149] width 177 height 26
click at [254, 150] on textarea "HOA VIOLATION on Fencing Broken slat(s) - Please fix the broken slat(s) on fence" at bounding box center [291, 149] width 177 height 26
click at [279, 146] on textarea "HOA VIOLATION on Fencing Broken slat(s) - Please fix the broken slat(s) on fence" at bounding box center [291, 149] width 177 height 26
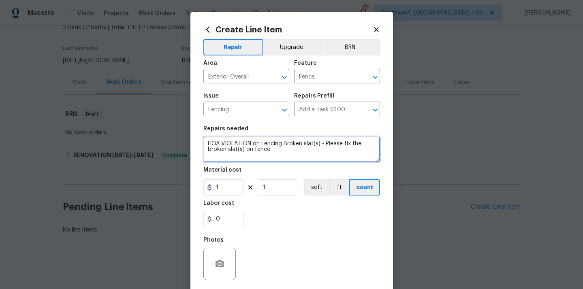
click at [271, 152] on textarea "HOA VIOLATION on Fencing Broken slat(s) - Please fix the broken slat(s) on fence" at bounding box center [291, 149] width 177 height 26
type textarea "HOA VIOLATION on Fencing Broken slat(s) - Please fix the broken slat(s) on fenc…"
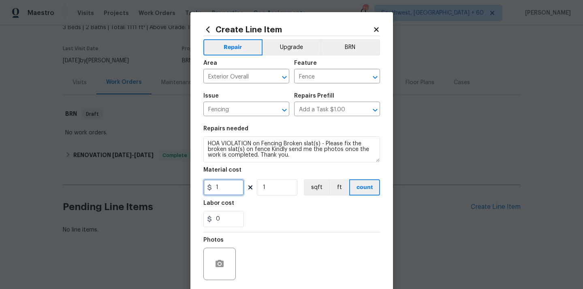
click at [227, 188] on input "1" at bounding box center [223, 187] width 40 height 16
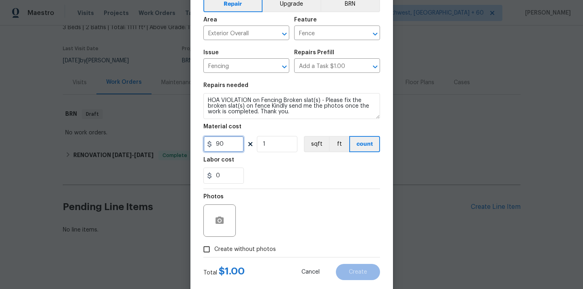
scroll to position [60, 0]
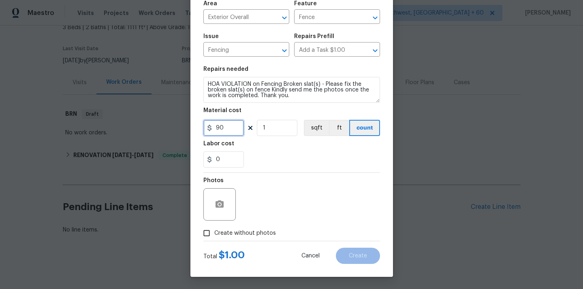
type input "90"
click at [202, 235] on input "Create without photos" at bounding box center [206, 233] width 15 height 15
checkbox input "true"
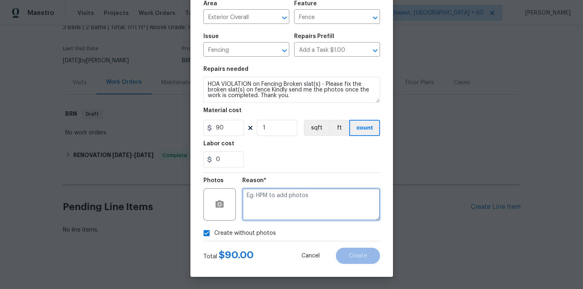
click at [263, 205] on textarea at bounding box center [311, 204] width 138 height 32
type textarea "Na"
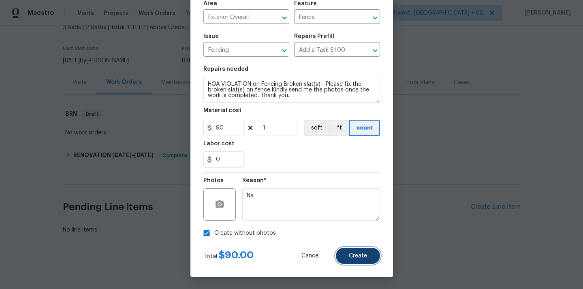
click at [361, 255] on span "Create" at bounding box center [358, 256] width 18 height 6
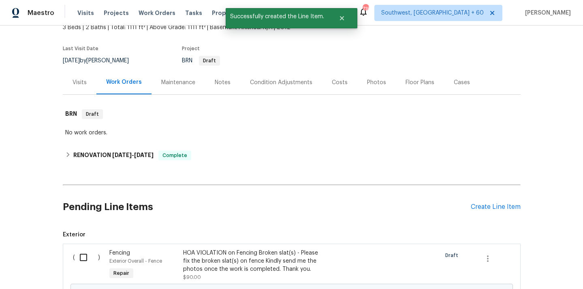
scroll to position [153, 0]
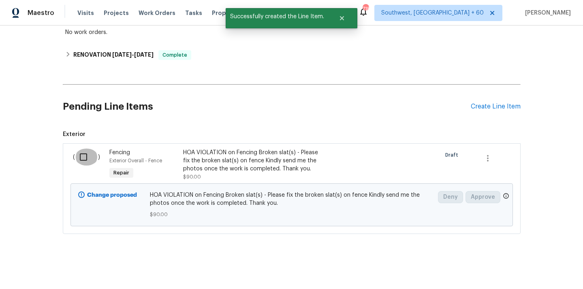
click at [80, 155] on input "checkbox" at bounding box center [86, 157] width 23 height 17
checkbox input "true"
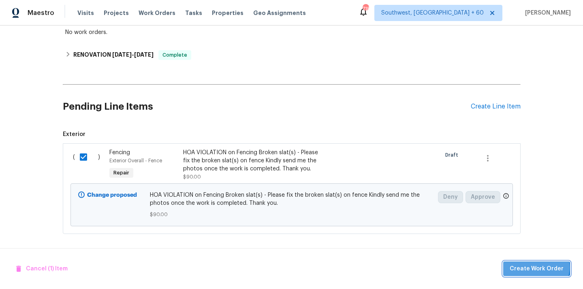
click at [539, 267] on span "Create Work Order" at bounding box center [536, 269] width 54 height 10
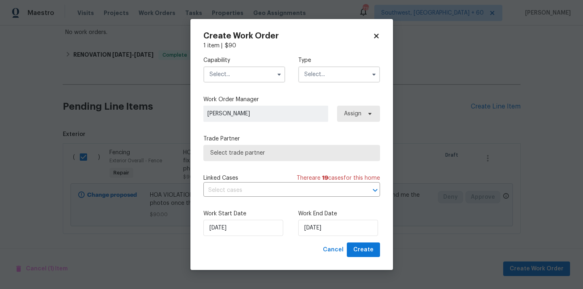
click at [256, 79] on input "text" at bounding box center [244, 74] width 82 height 16
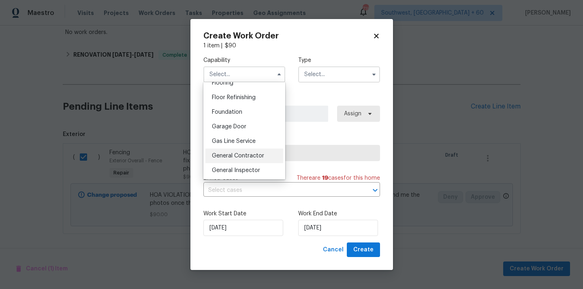
scroll to position [323, 0]
click at [256, 156] on span "General Contractor" at bounding box center [238, 156] width 52 height 6
type input "General Contractor"
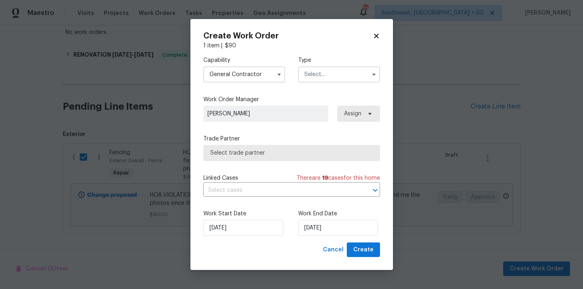
click at [366, 78] on input "text" at bounding box center [339, 74] width 82 height 16
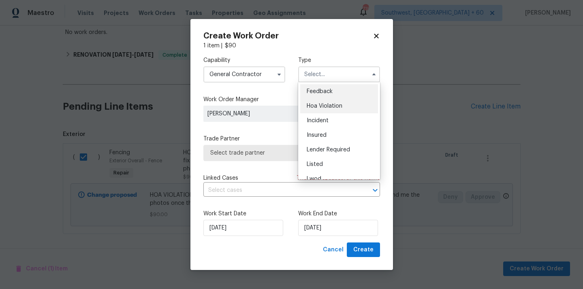
click at [339, 104] on span "Hoa Violation" at bounding box center [325, 106] width 36 height 6
type input "Hoa Violation"
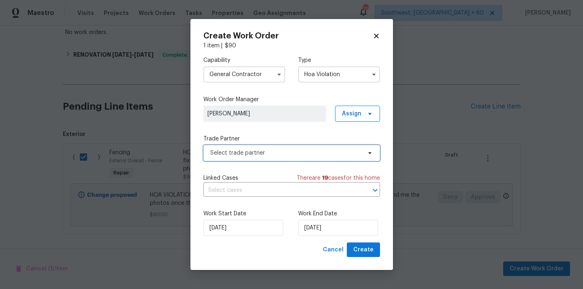
click at [232, 156] on span "Select trade partner" at bounding box center [285, 153] width 151 height 8
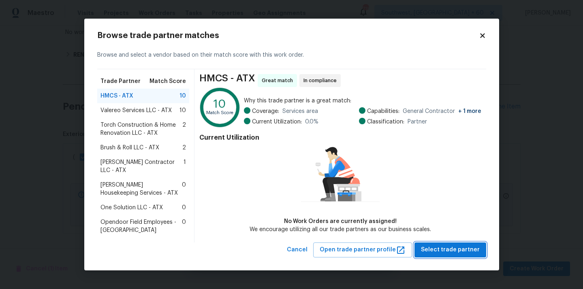
click at [469, 248] on span "Select trade partner" at bounding box center [450, 250] width 59 height 10
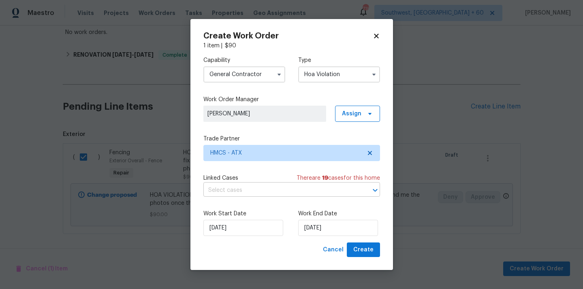
click at [269, 196] on input "text" at bounding box center [280, 190] width 154 height 13
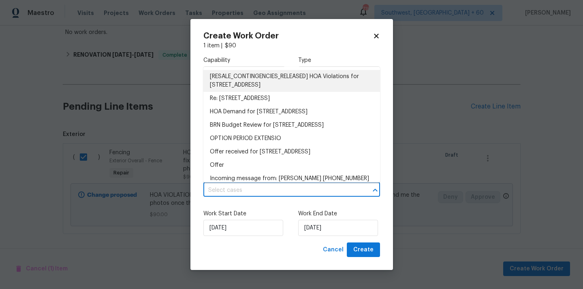
click at [275, 87] on li "[RESALE_CONTINGENCIES_RELEASED] HOA Violations for 11317 Barns Trl, Austin, TX …" at bounding box center [291, 81] width 177 height 22
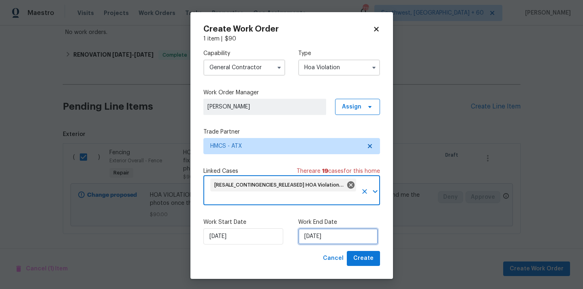
click at [315, 240] on input "25/09/2025" at bounding box center [338, 236] width 80 height 16
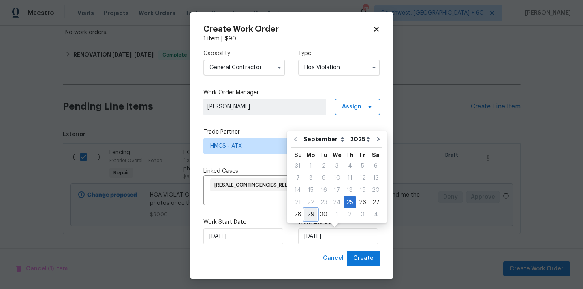
click at [309, 215] on div "29" at bounding box center [310, 214] width 13 height 11
type input "29/09/2025"
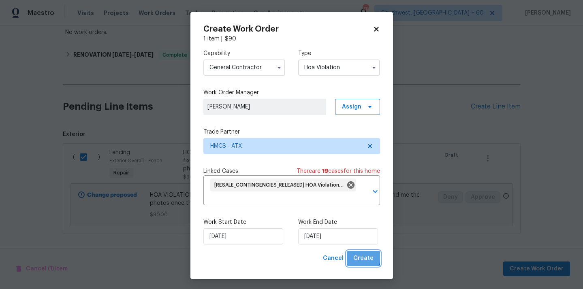
click at [362, 258] on span "Create" at bounding box center [363, 258] width 20 height 10
checkbox input "false"
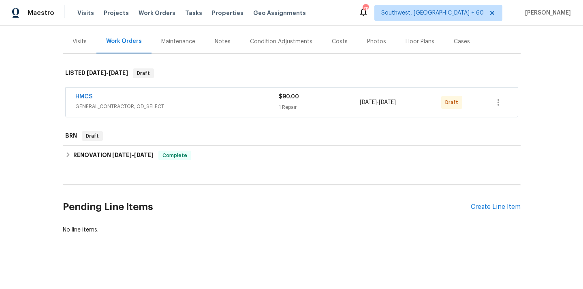
scroll to position [93, 0]
click at [496, 103] on icon "button" at bounding box center [498, 103] width 10 height 10
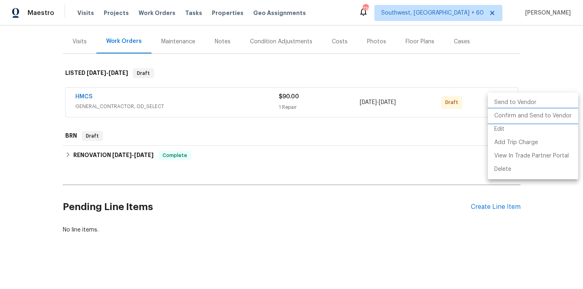
click at [501, 116] on li "Confirm and Send to Vendor" at bounding box center [533, 115] width 90 height 13
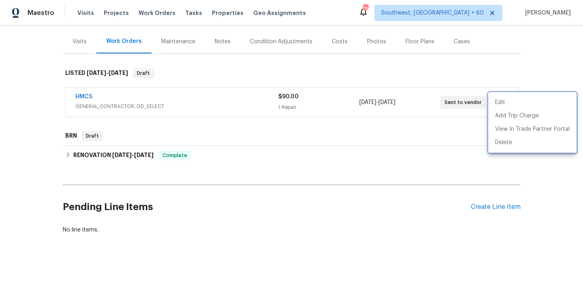
click at [87, 97] on div at bounding box center [291, 144] width 583 height 289
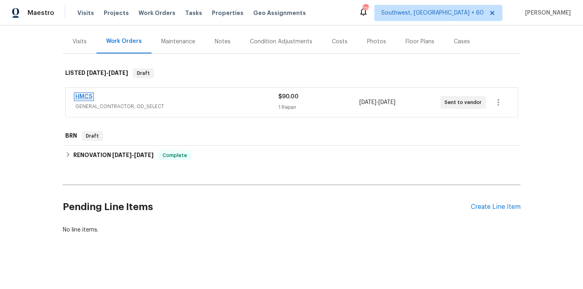
click at [87, 96] on link "HMCS" at bounding box center [83, 97] width 17 height 6
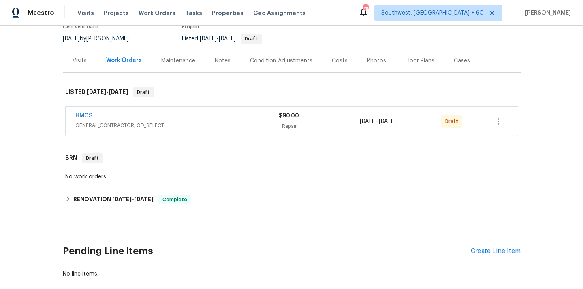
scroll to position [109, 0]
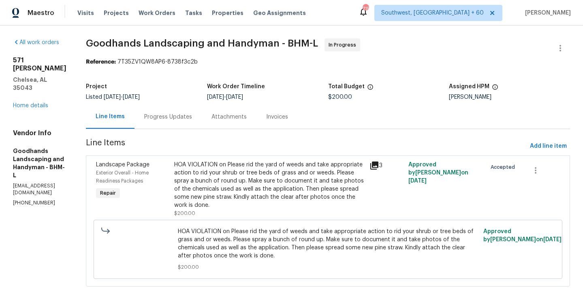
scroll to position [20, 0]
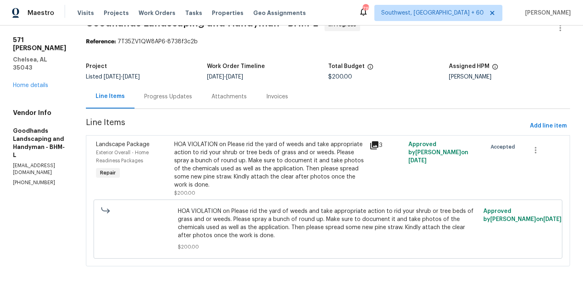
click at [309, 165] on div "HOA VIOLATION on Please rid the yard of weeds and take appropriate action to ri…" at bounding box center [269, 165] width 190 height 49
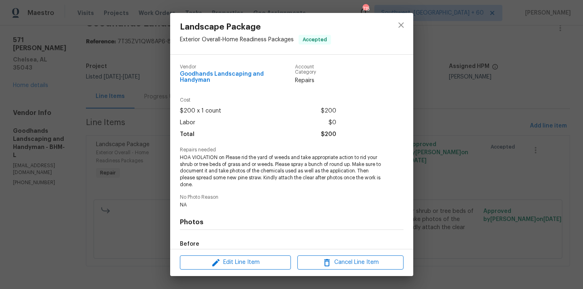
scroll to position [90, 0]
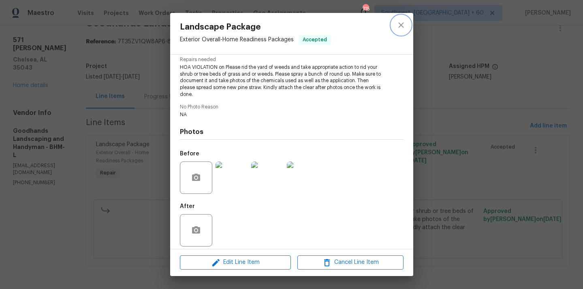
click at [404, 22] on icon "close" at bounding box center [401, 25] width 10 height 10
